Goal: Find specific page/section: Find specific page/section

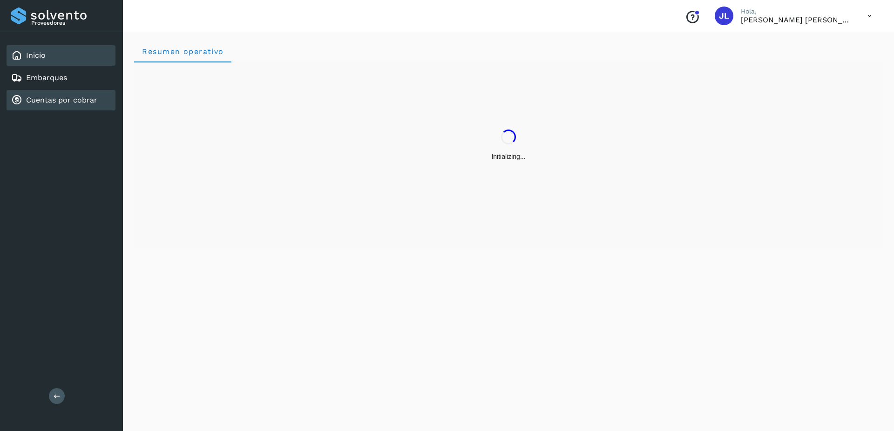
click at [69, 101] on link "Cuentas por cobrar" at bounding box center [61, 99] width 71 height 9
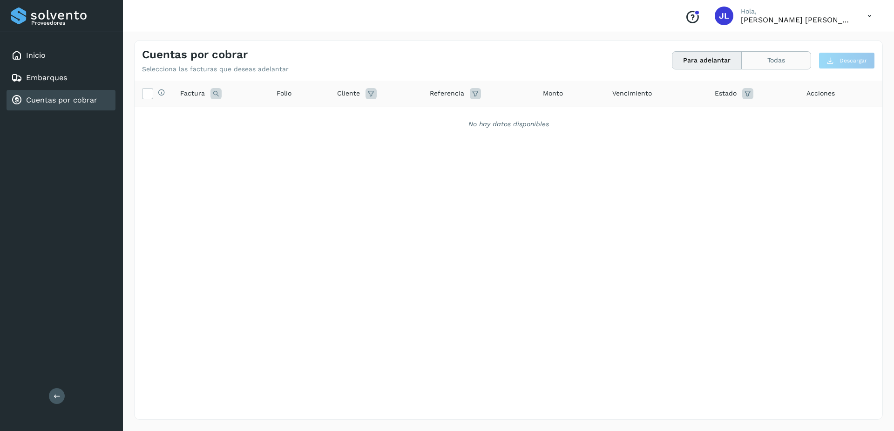
click at [758, 54] on button "Todas" at bounding box center [776, 60] width 69 height 17
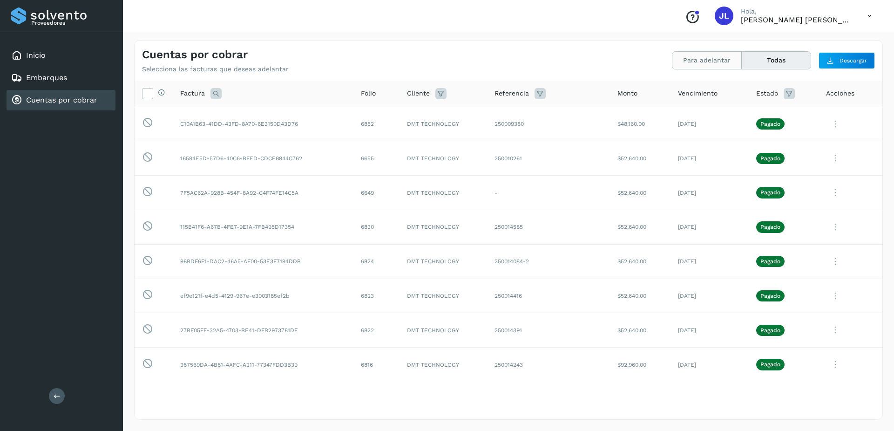
click at [704, 61] on button "Para adelantar" at bounding box center [706, 60] width 69 height 17
